Goal: Task Accomplishment & Management: Use online tool/utility

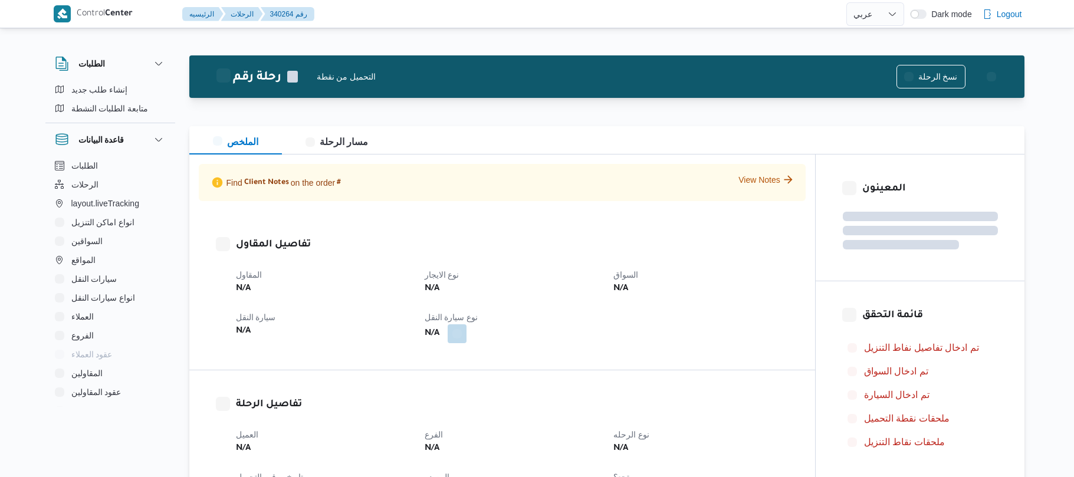
select select "ar"
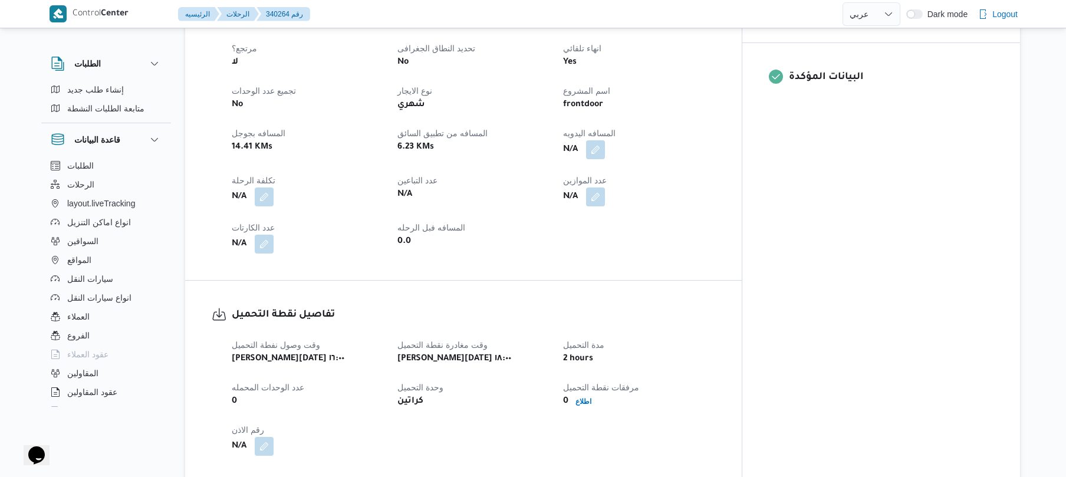
scroll to position [454, 0]
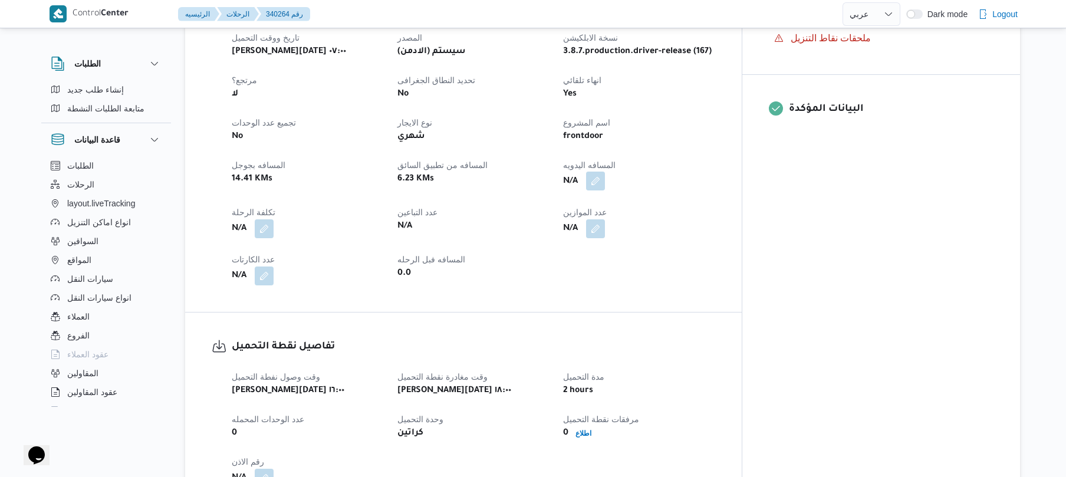
click at [605, 175] on button "button" at bounding box center [595, 181] width 19 height 19
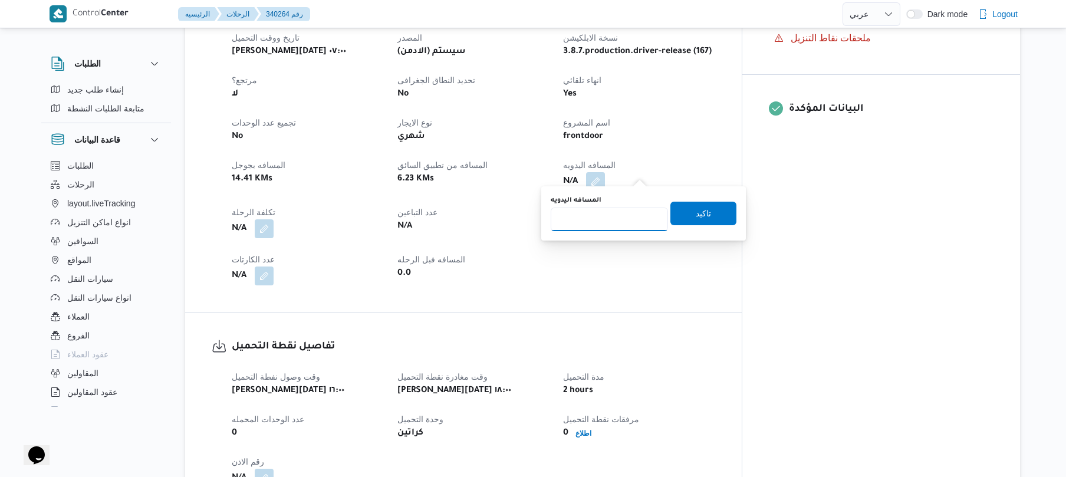
click at [608, 222] on input "المسافه اليدويه" at bounding box center [609, 220] width 117 height 24
type input "120"
click at [706, 217] on span "تاكيد" at bounding box center [703, 213] width 66 height 24
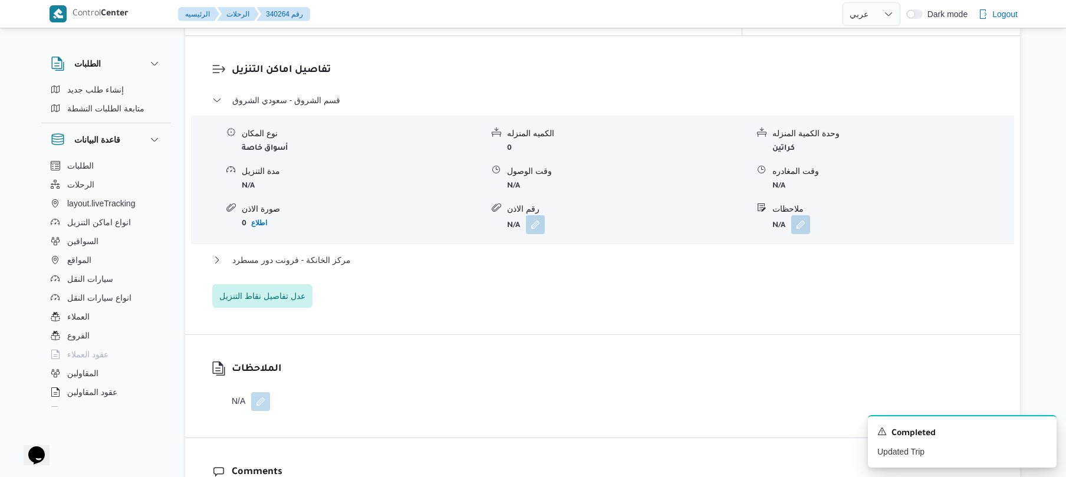
scroll to position [989, 0]
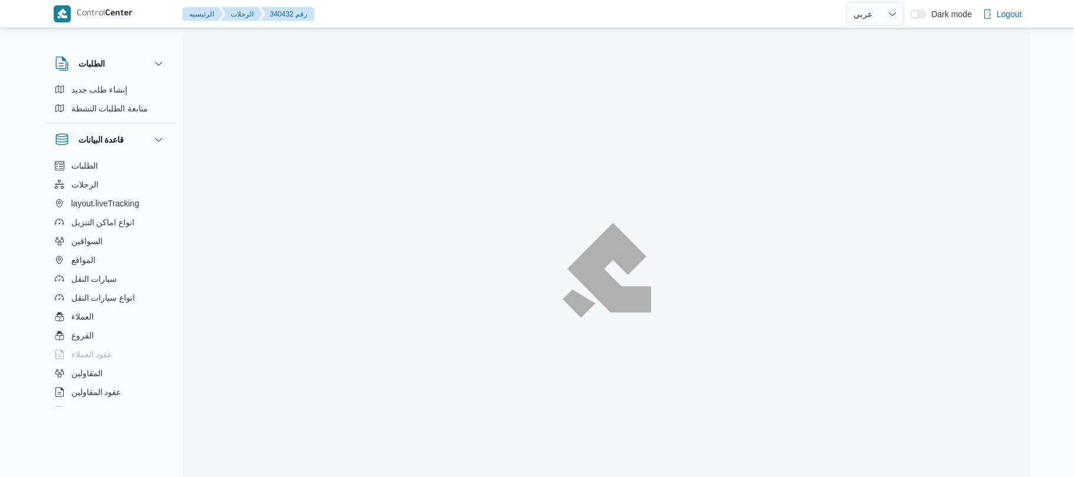
select select "ar"
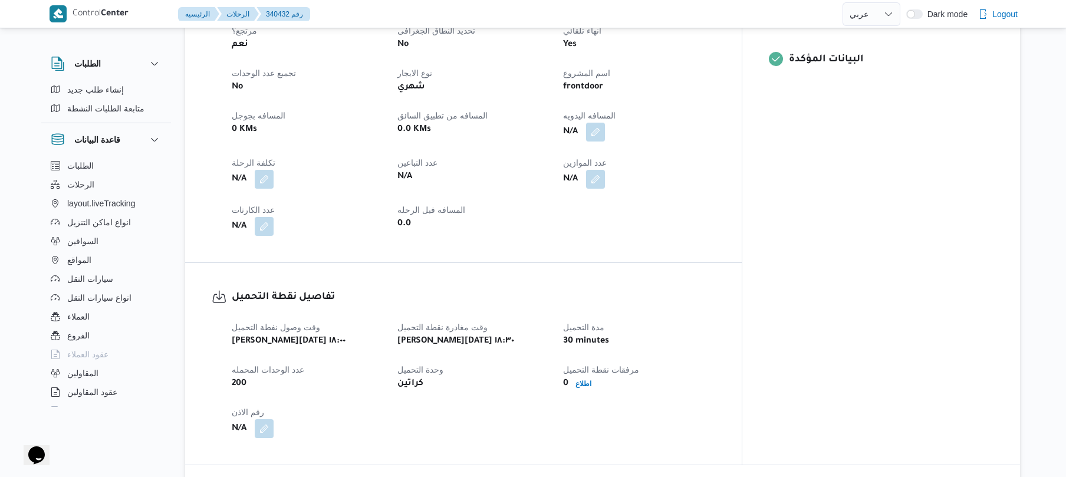
scroll to position [409, 0]
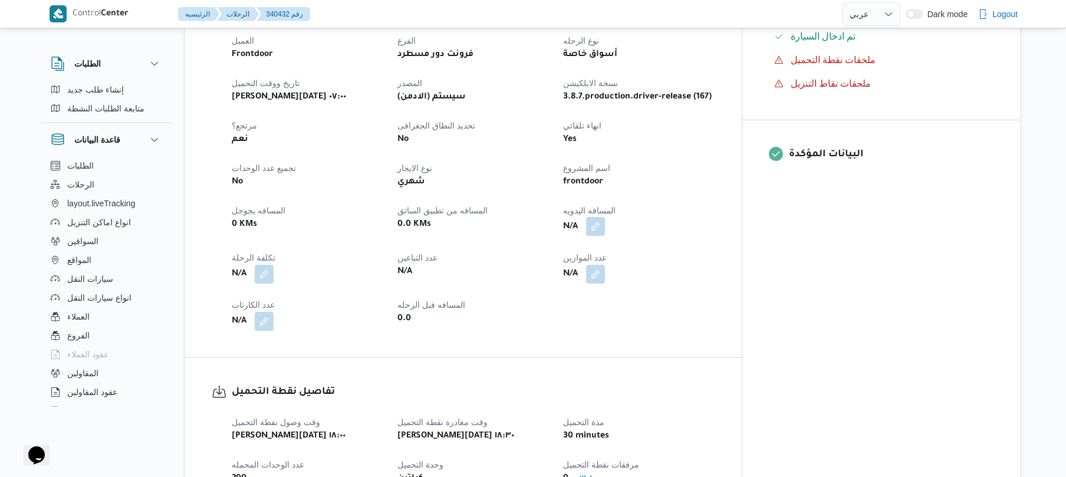
click at [605, 217] on button "button" at bounding box center [595, 226] width 19 height 19
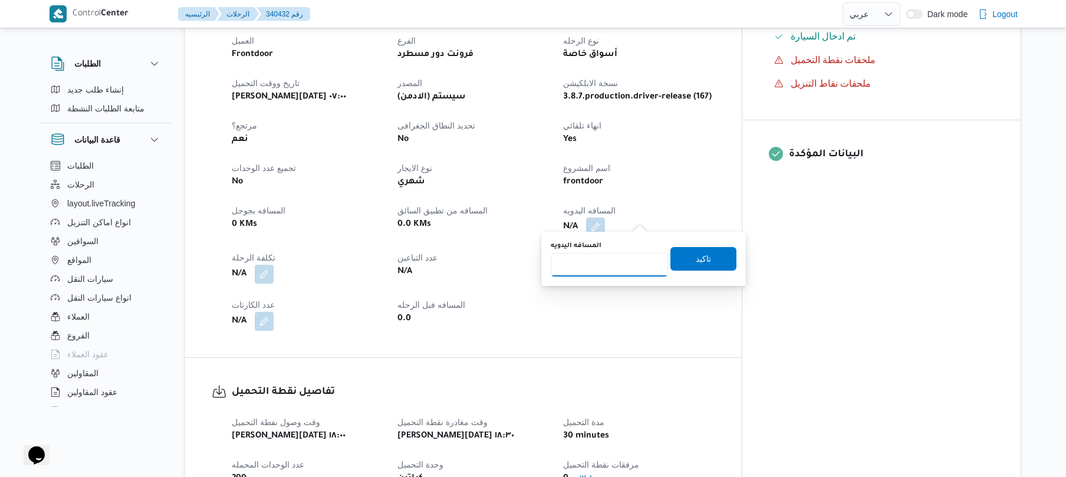
click at [584, 269] on input "المسافه اليدويه" at bounding box center [609, 265] width 117 height 24
type input "120"
click at [682, 263] on span "تاكيد" at bounding box center [703, 258] width 66 height 24
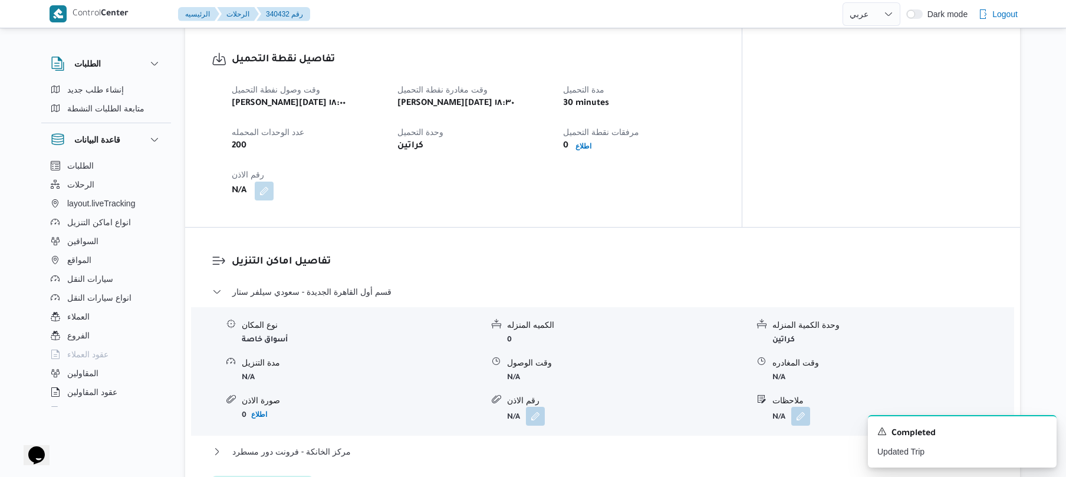
scroll to position [723, 0]
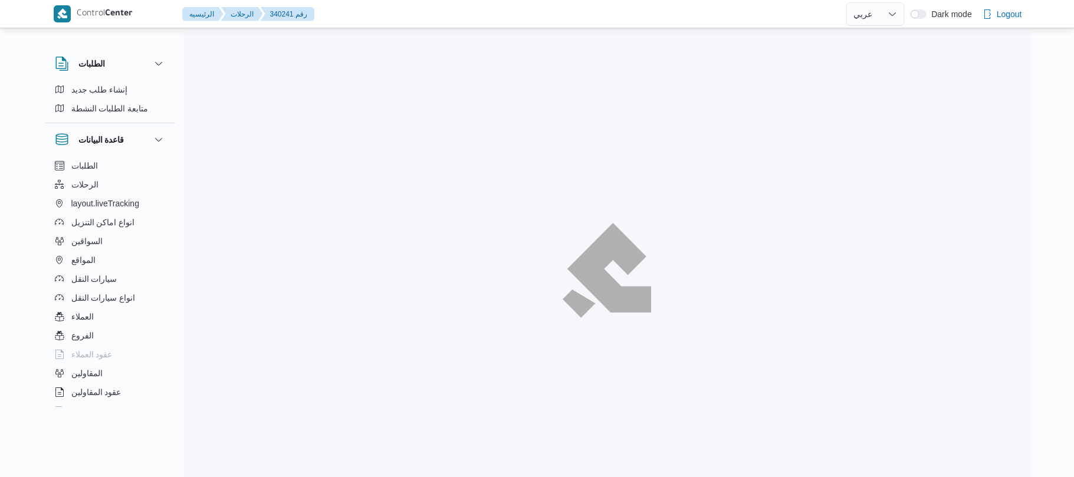
select select "ar"
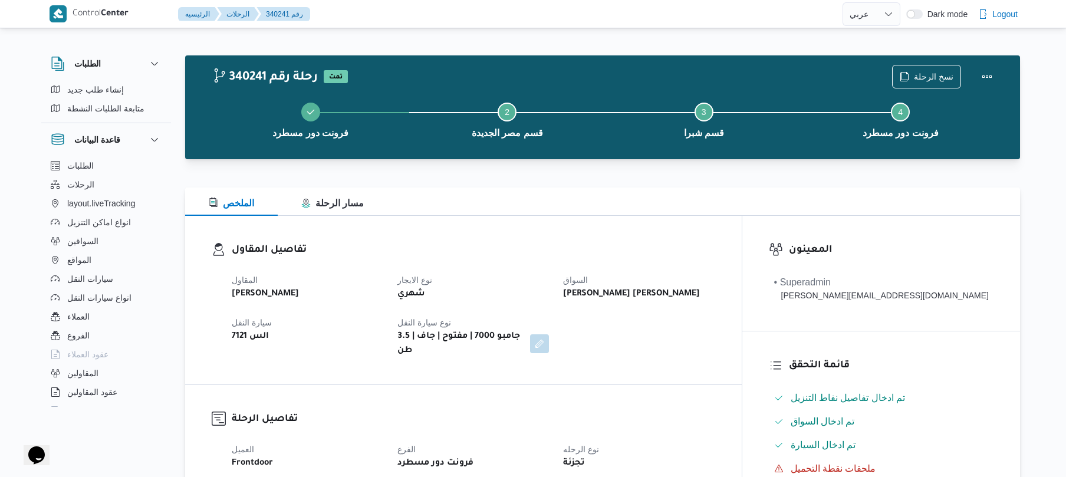
click at [526, 255] on h3 "تفاصيل المقاول" at bounding box center [473, 250] width 483 height 16
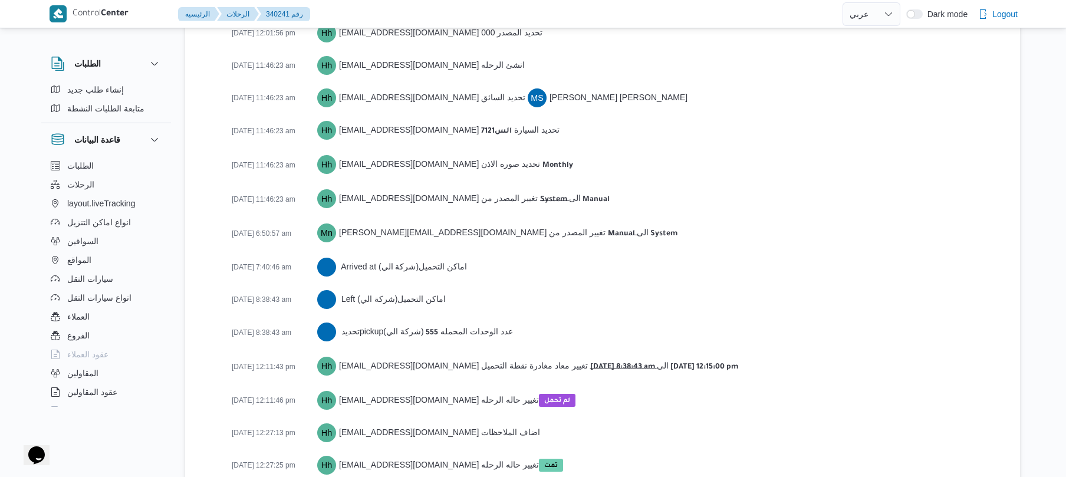
scroll to position [2045, 0]
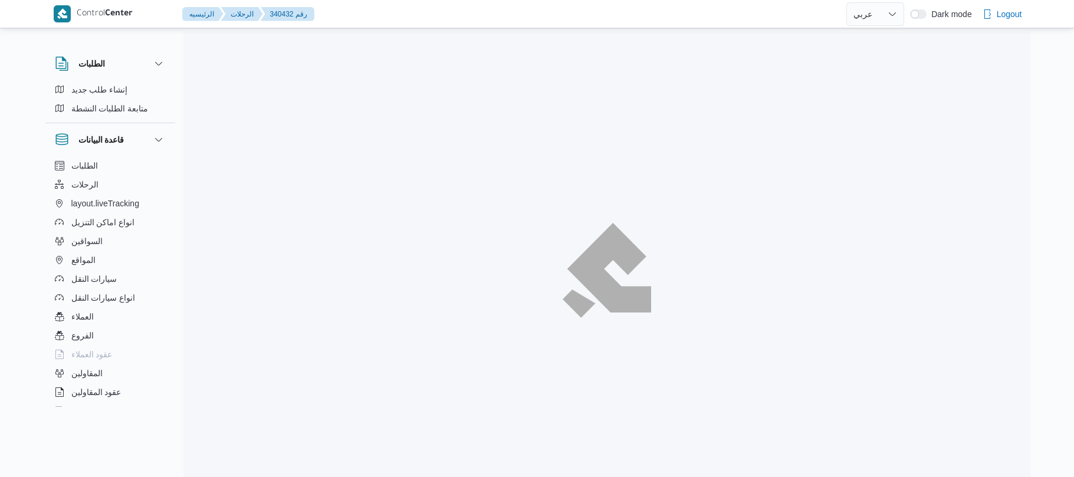
select select "ar"
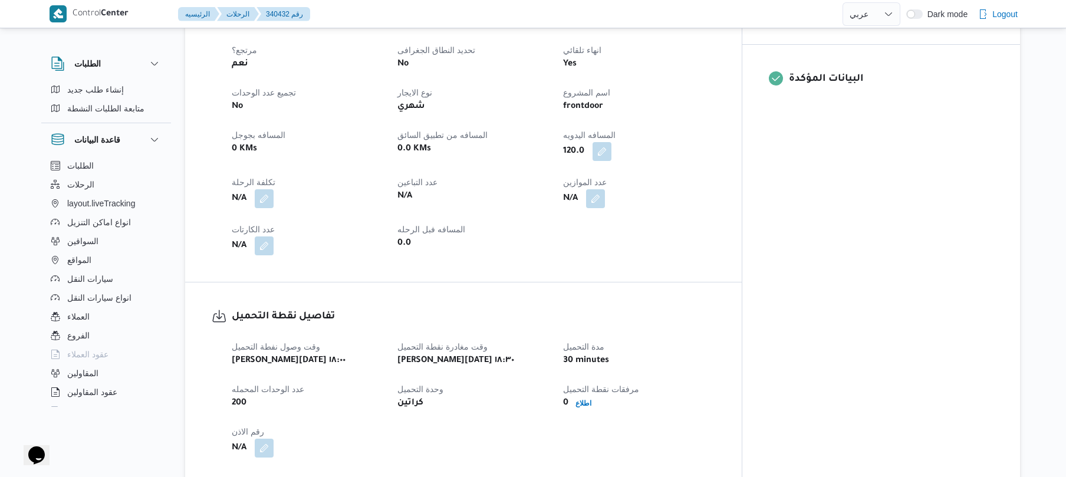
scroll to position [566, 0]
